Goal: Find contact information: Find contact information

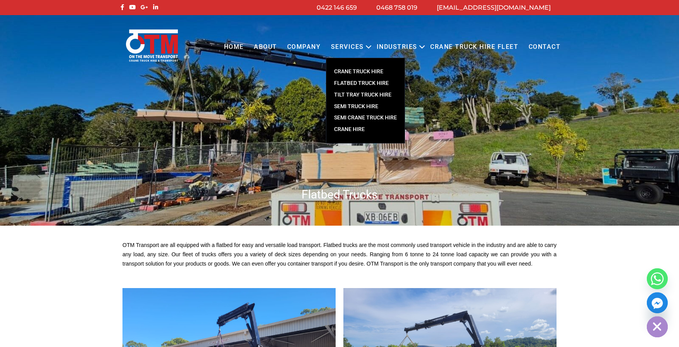
click at [351, 82] on link "FLATBED TRUCK HIRE" at bounding box center [365, 83] width 78 height 12
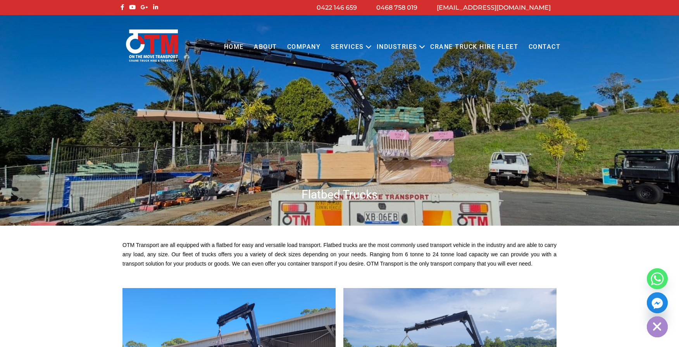
click at [548, 47] on link "Contact" at bounding box center [544, 46] width 42 height 21
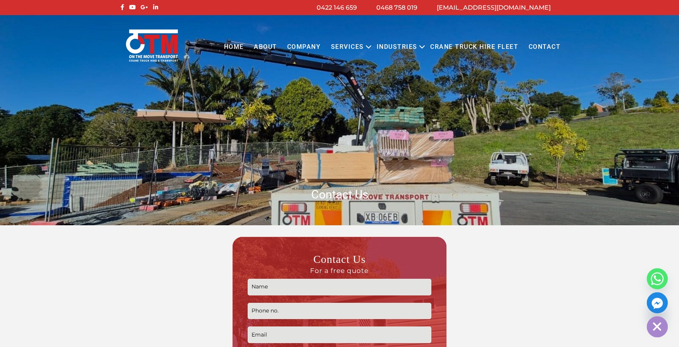
click at [547, 45] on link "Contact" at bounding box center [544, 46] width 42 height 21
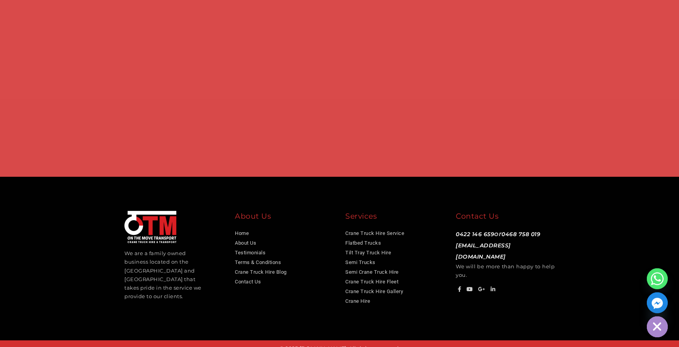
scroll to position [580, 0]
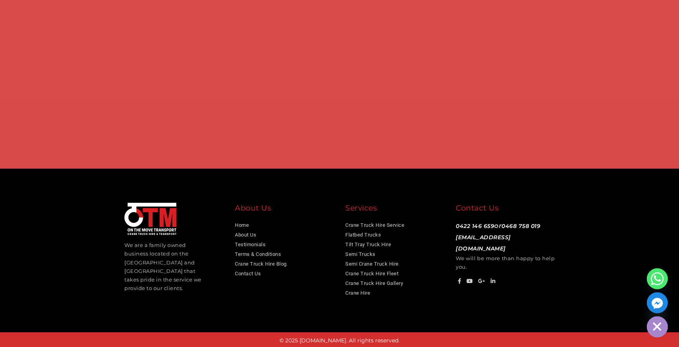
click at [545, 296] on div "We are a family owned business located on the Gold Coast and Brisbane that take…" at bounding box center [339, 250] width 453 height 95
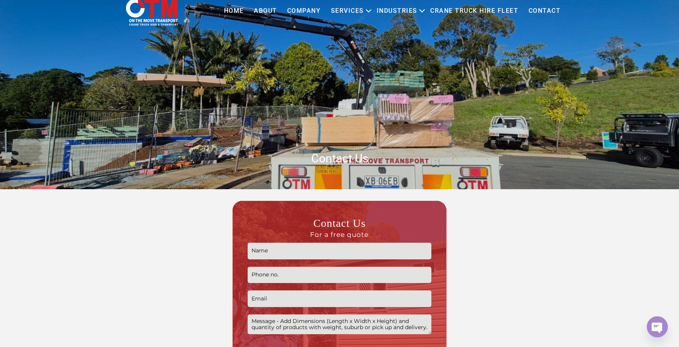
scroll to position [0, 0]
